Goal: Task Accomplishment & Management: Use online tool/utility

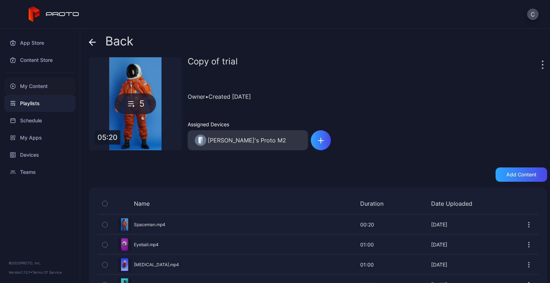
click at [42, 84] on div "My Content" at bounding box center [39, 86] width 71 height 17
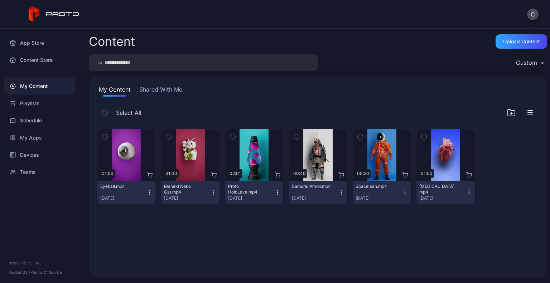
click at [104, 115] on icon "button" at bounding box center [104, 113] width 5 height 8
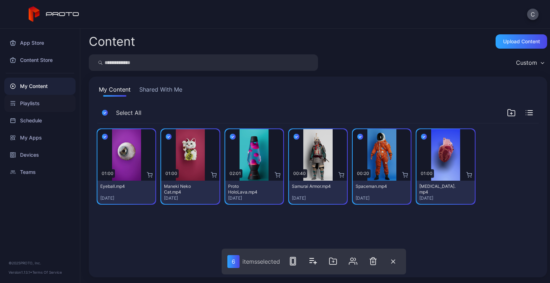
click at [21, 101] on div "Playlists" at bounding box center [39, 103] width 71 height 17
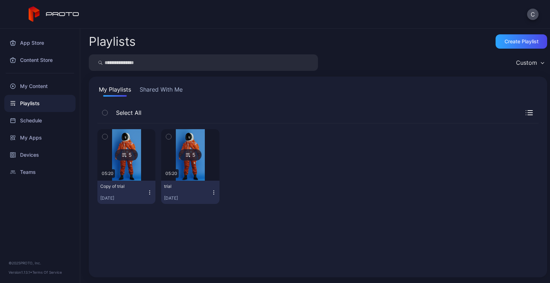
click at [105, 136] on icon "button" at bounding box center [104, 137] width 5 height 8
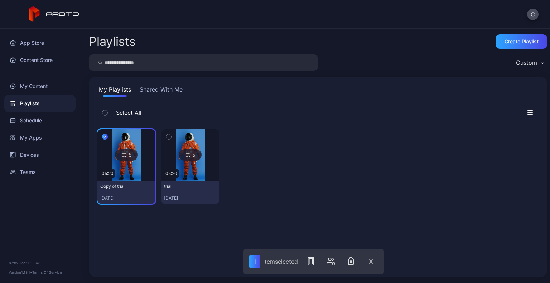
click at [103, 113] on icon "button" at bounding box center [104, 113] width 5 height 8
click at [119, 150] on div "5" at bounding box center [126, 154] width 23 height 11
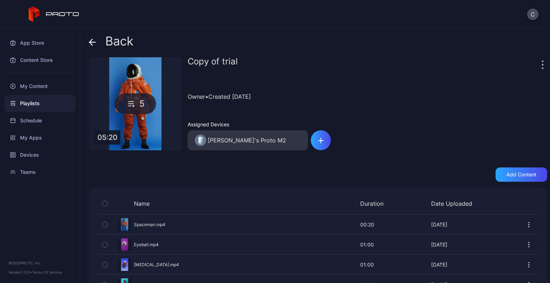
click at [538, 62] on div "Back Copy of trial 5 05:20 Copy of trial Owner • Created [DATE] Assigned Device…" at bounding box center [315, 156] width 470 height 255
click at [542, 62] on icon "button" at bounding box center [543, 65] width 2 height 8
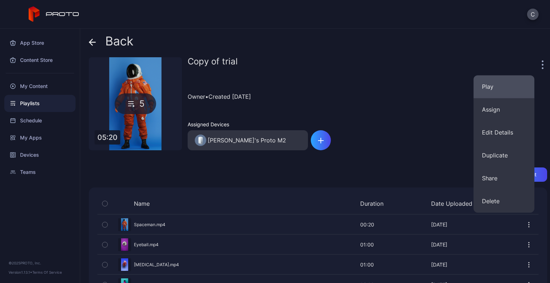
click at [503, 84] on button "Play" at bounding box center [503, 86] width 61 height 23
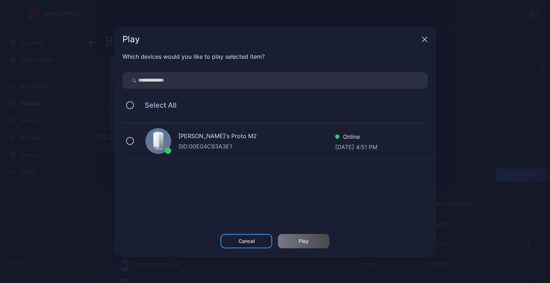
click at [503, 84] on div "Play Which devices would you like to play selected item? Select All Chatoshi's …" at bounding box center [275, 141] width 550 height 283
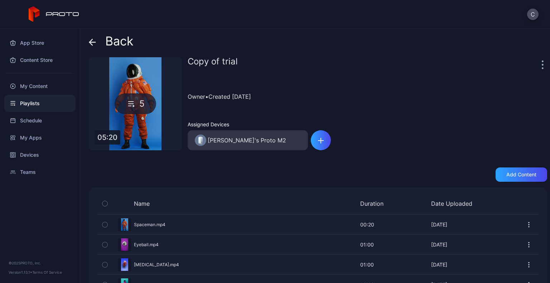
click at [97, 47] on span at bounding box center [94, 41] width 11 height 14
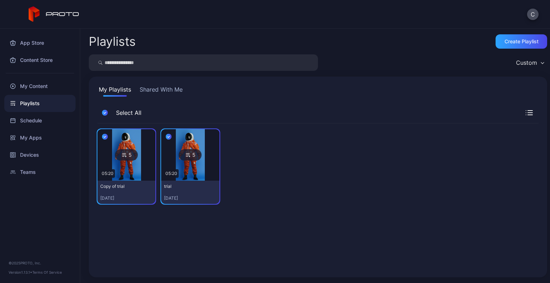
click at [171, 159] on div at bounding box center [190, 155] width 52 height 52
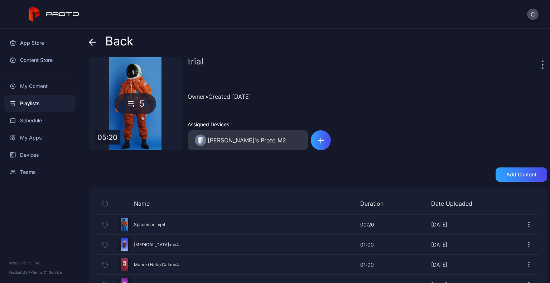
click at [95, 39] on icon at bounding box center [92, 42] width 7 height 7
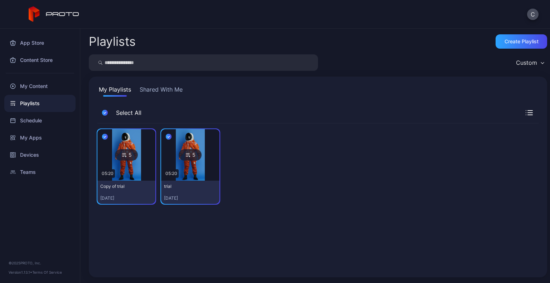
click at [190, 154] on div "5" at bounding box center [190, 154] width 23 height 11
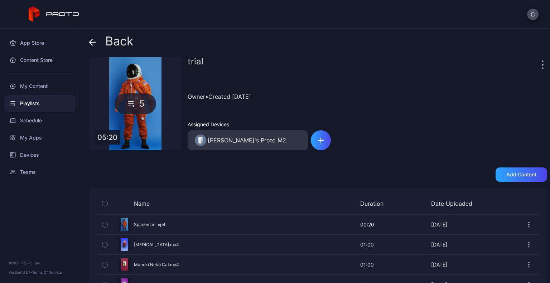
click at [540, 65] on div at bounding box center [543, 64] width 7 height 14
click at [542, 64] on icon "button" at bounding box center [542, 64] width 1 height 1
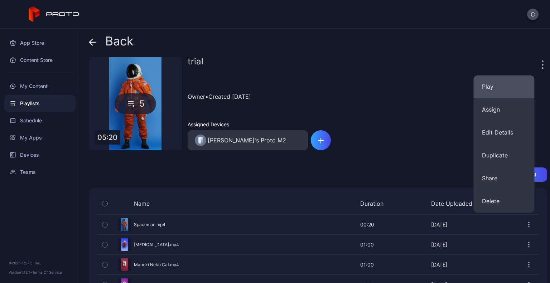
click at [503, 87] on button "Play" at bounding box center [503, 86] width 61 height 23
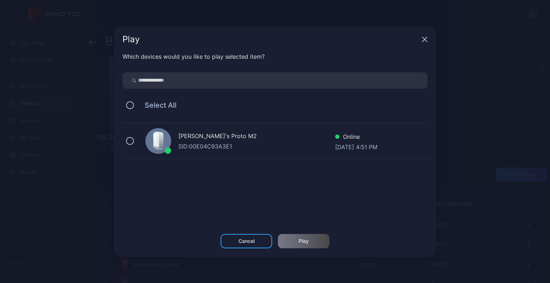
click at [284, 146] on div "SID: 00E04C93A3E1" at bounding box center [256, 146] width 157 height 9
click at [310, 241] on div "Play" at bounding box center [304, 241] width 52 height 14
